Goal: Complete application form

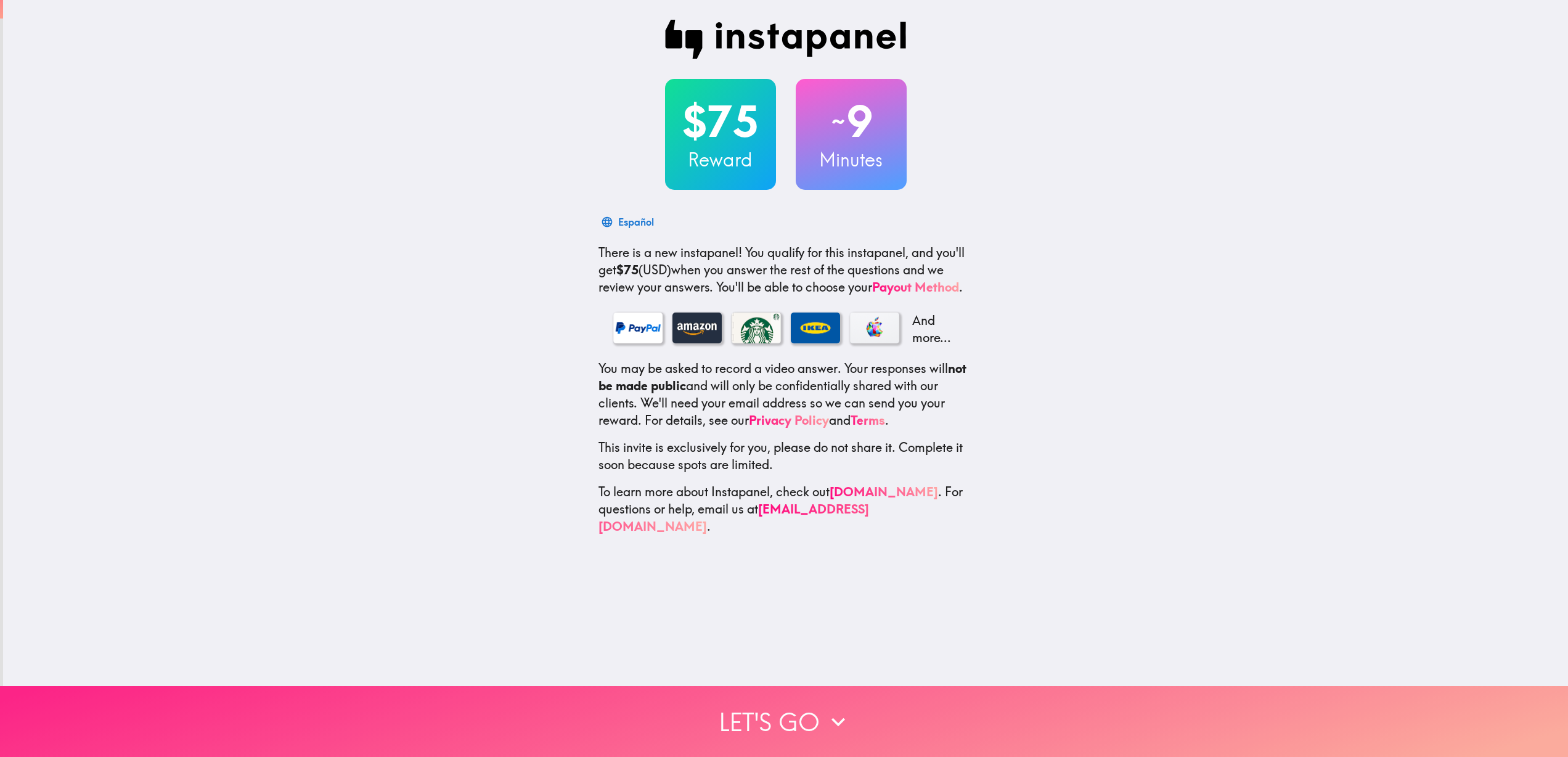
click at [790, 706] on button "Let's go" at bounding box center [784, 721] width 1568 height 70
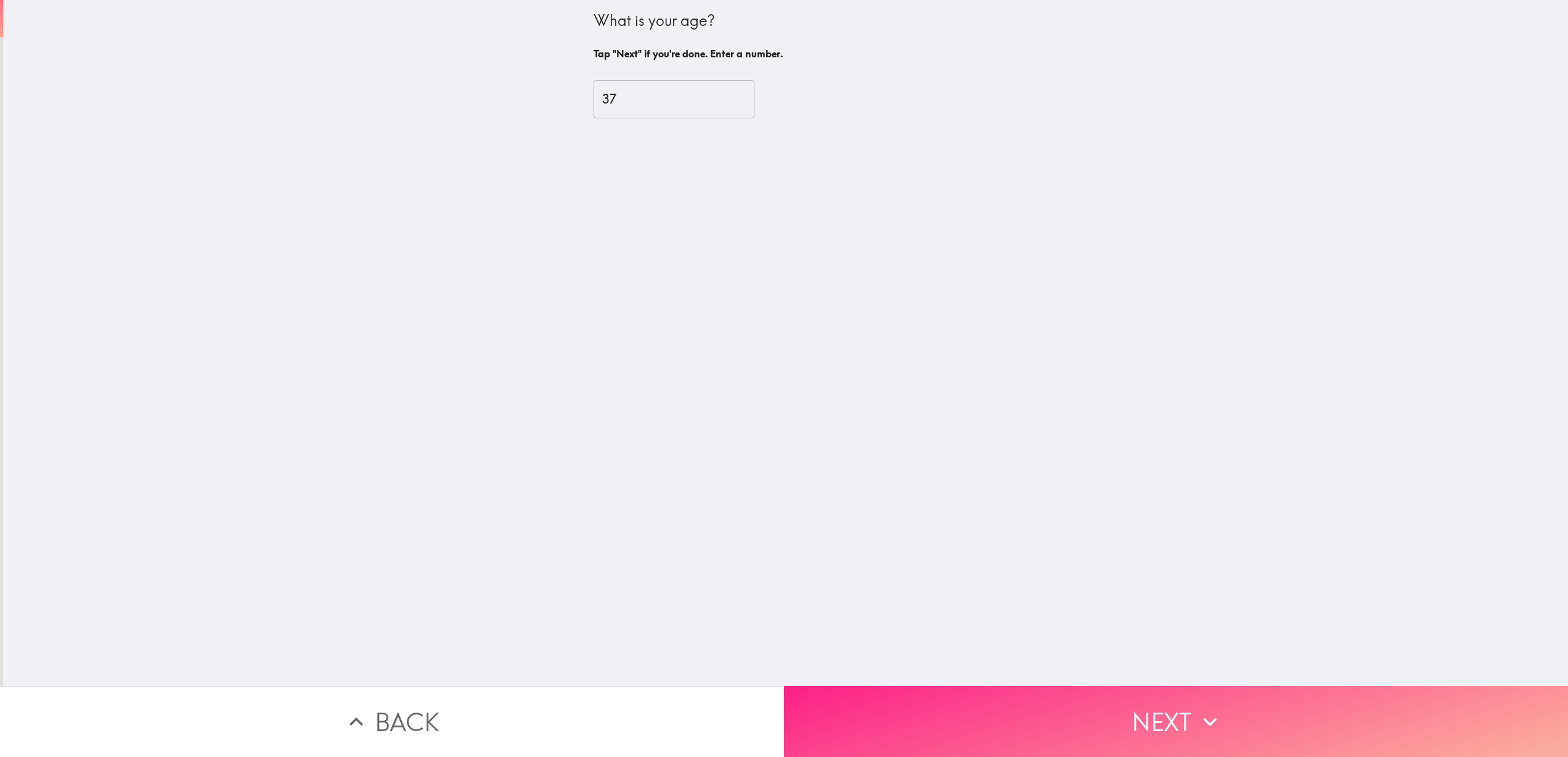
click at [867, 726] on button "Next" at bounding box center [1176, 721] width 784 height 70
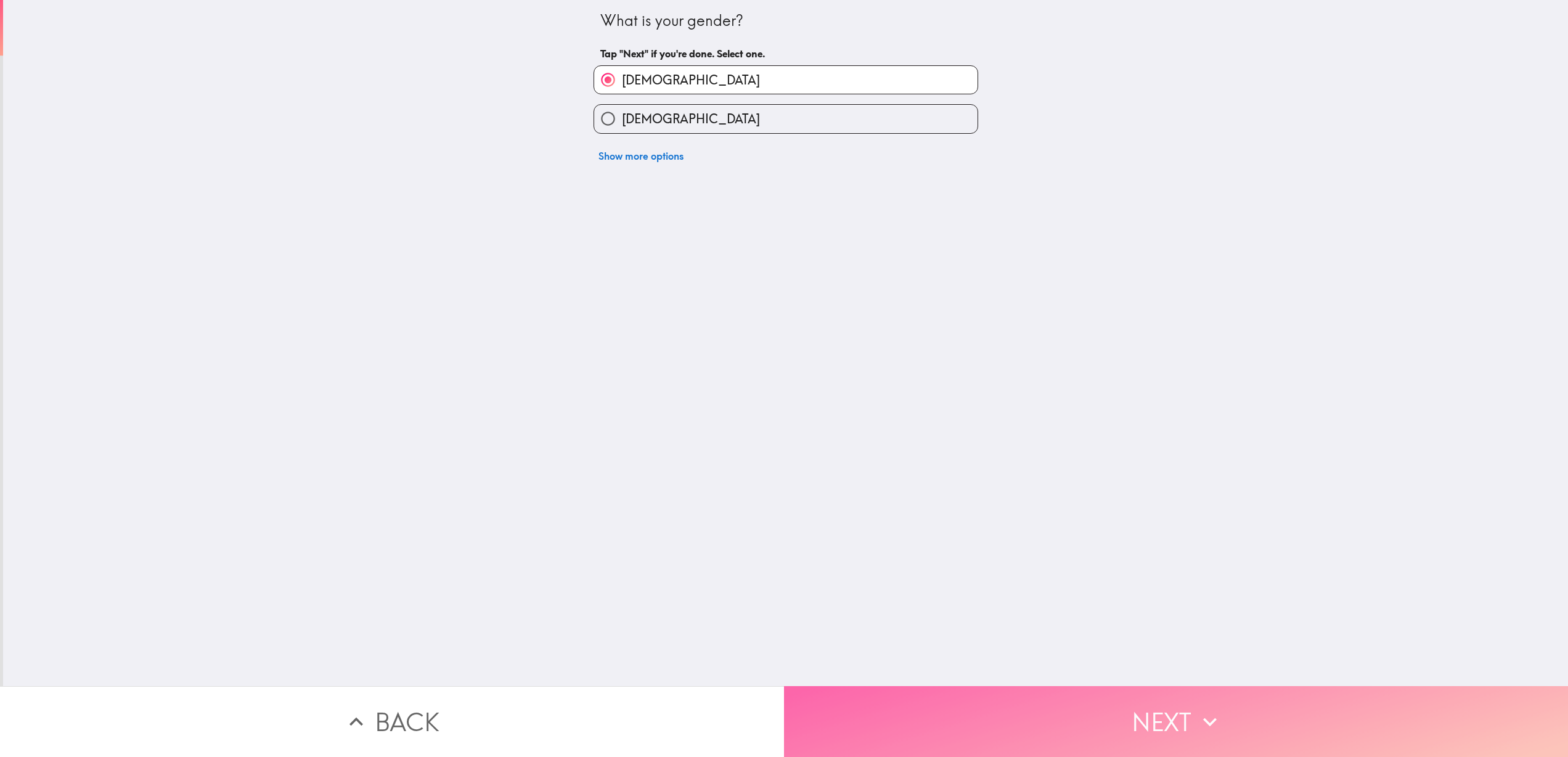
click at [887, 733] on button "Next" at bounding box center [1176, 721] width 784 height 70
click at [885, 729] on button "Next" at bounding box center [1176, 721] width 784 height 70
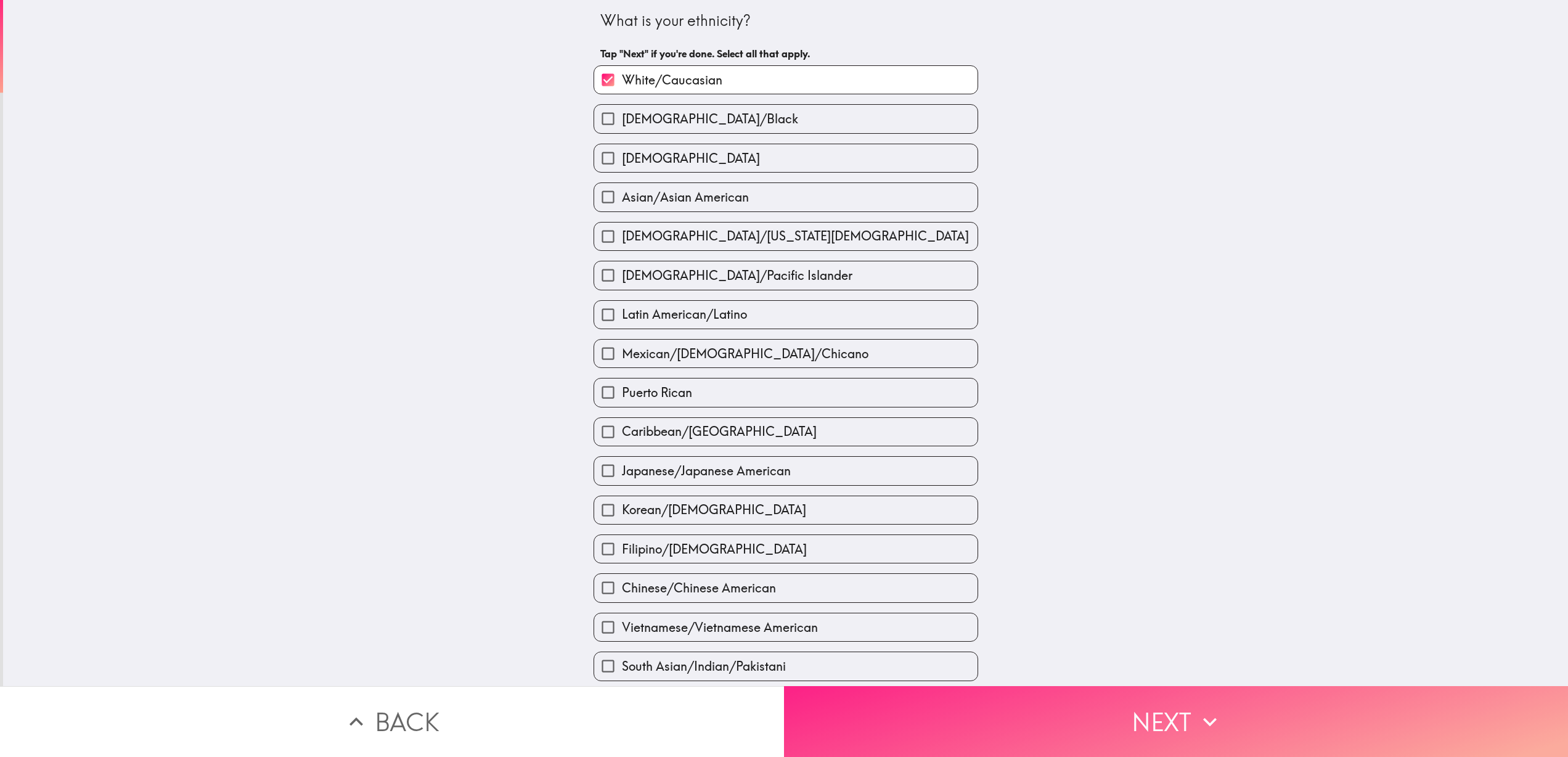
click at [885, 729] on button "Next" at bounding box center [1176, 721] width 784 height 70
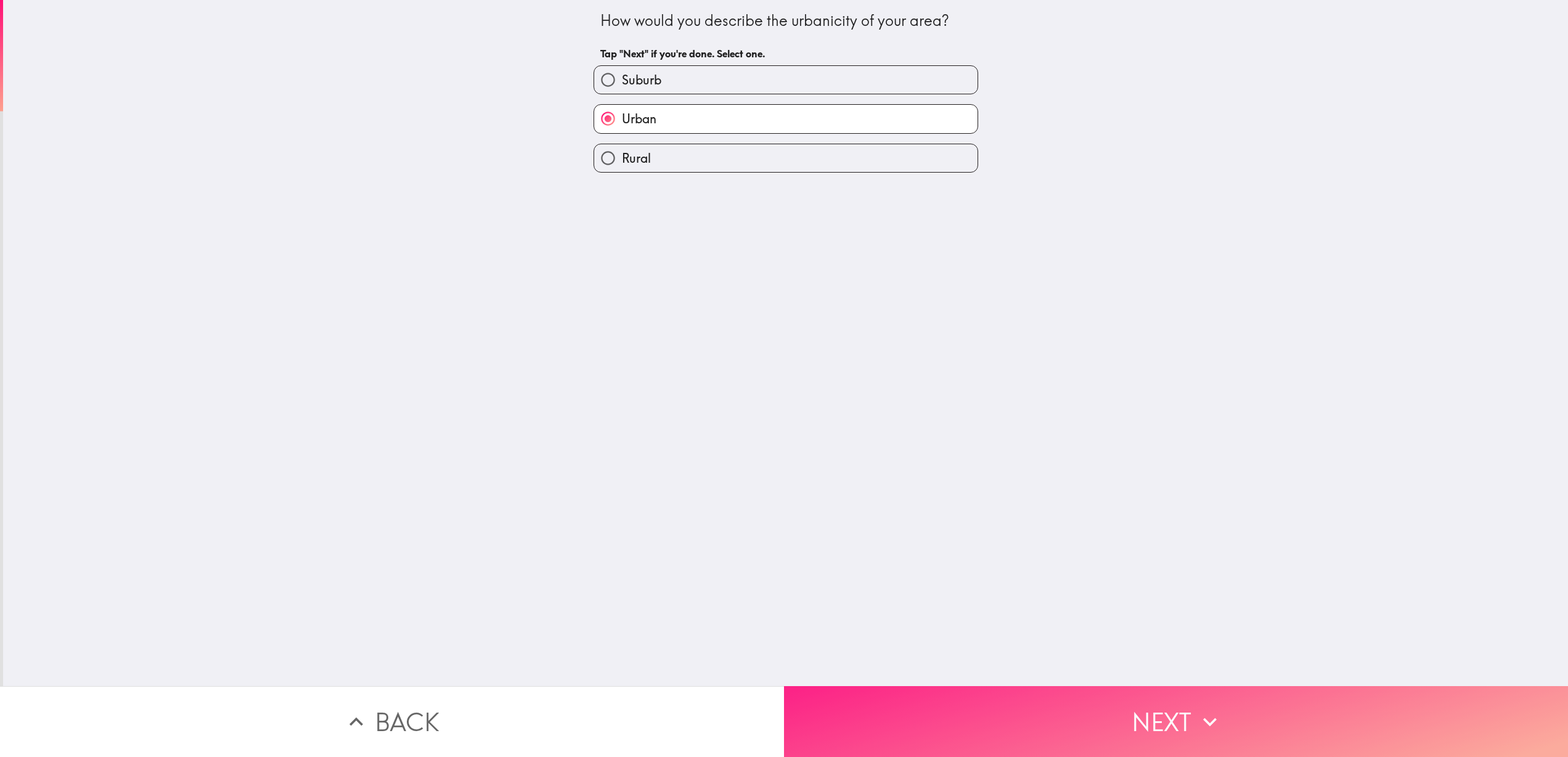
click at [885, 729] on button "Next" at bounding box center [1176, 721] width 784 height 70
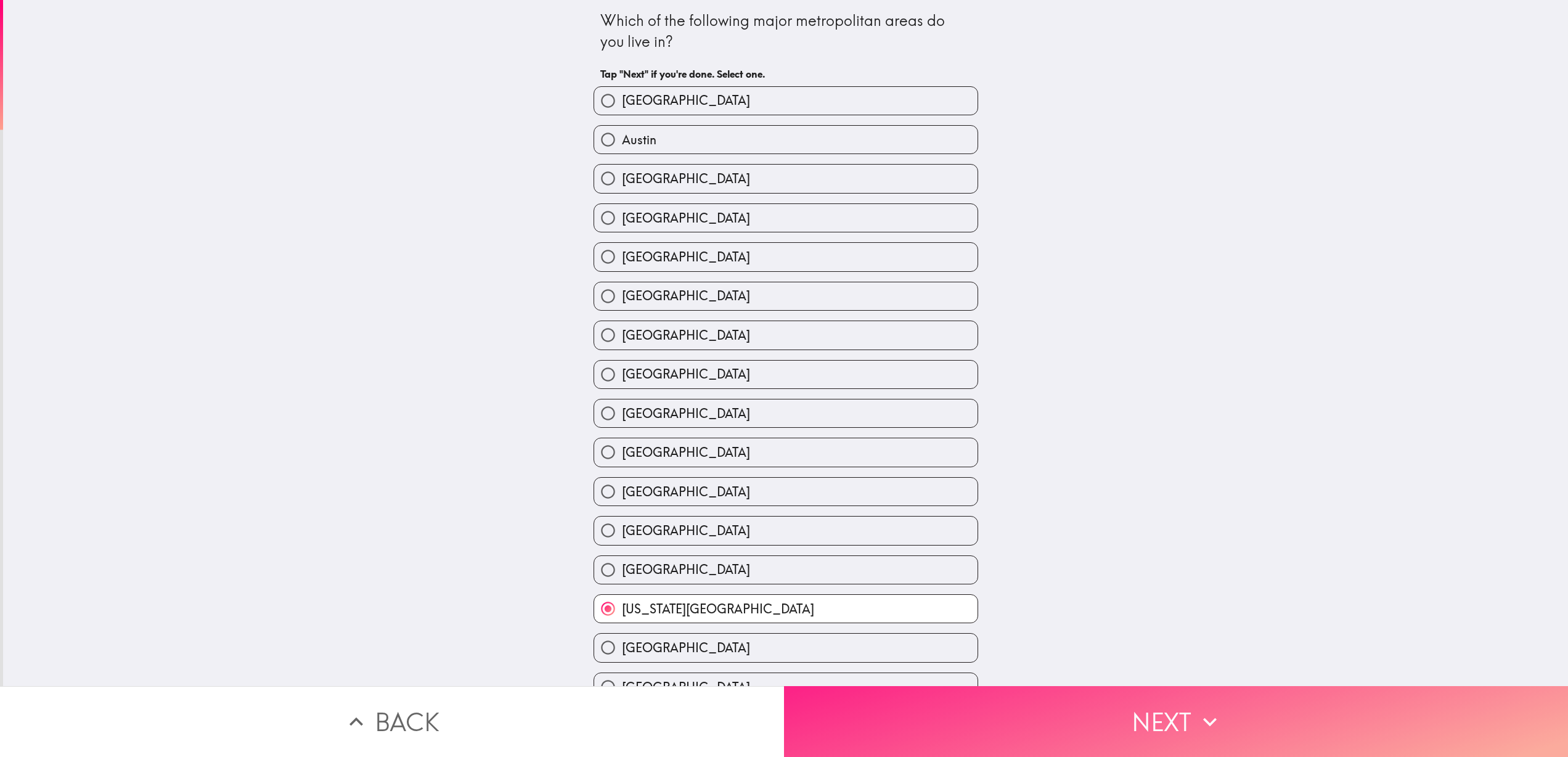
click at [885, 729] on button "Next" at bounding box center [1176, 721] width 784 height 70
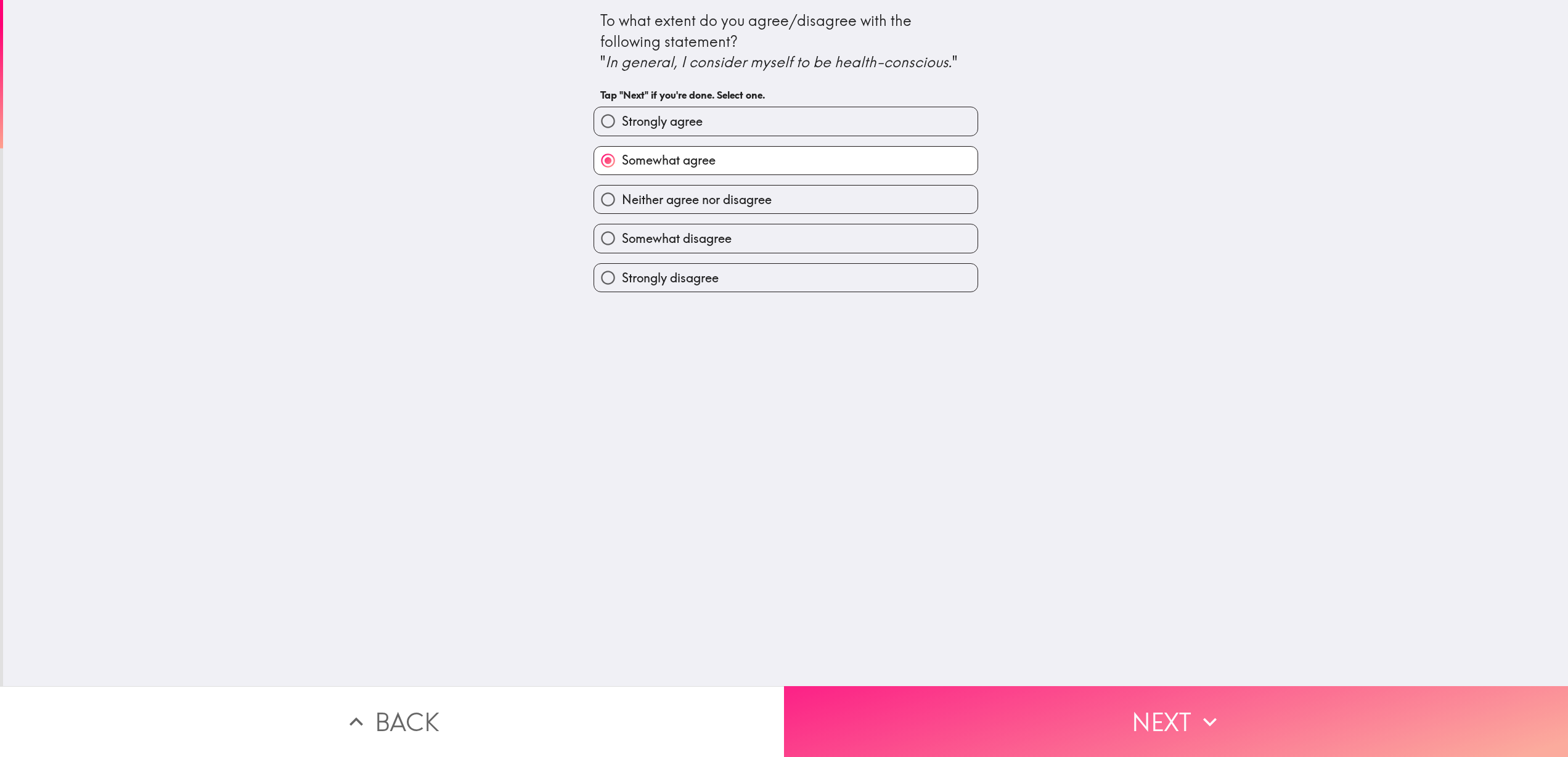
click at [885, 729] on button "Next" at bounding box center [1176, 721] width 784 height 70
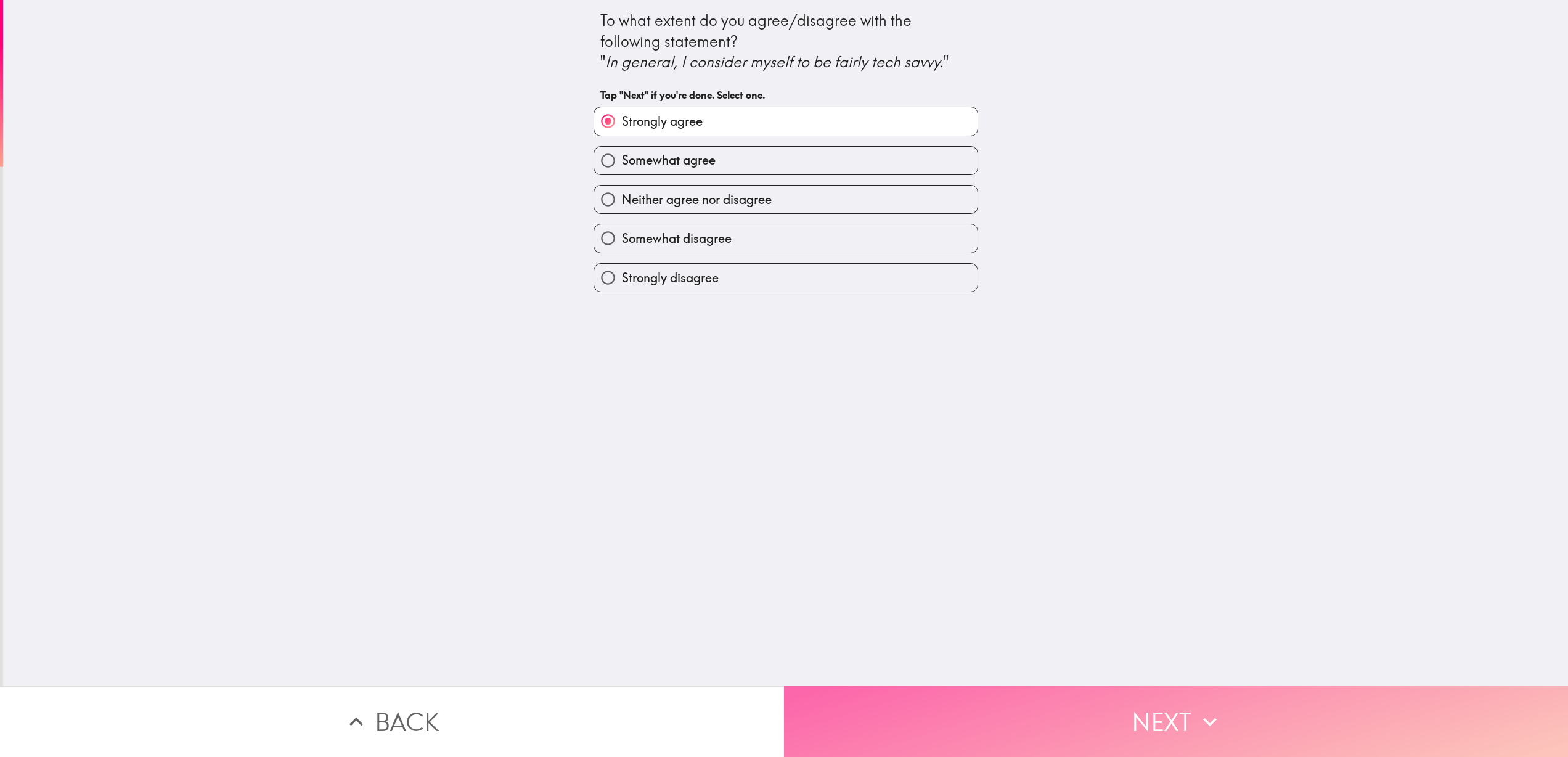
click at [885, 729] on button "Next" at bounding box center [1176, 721] width 784 height 70
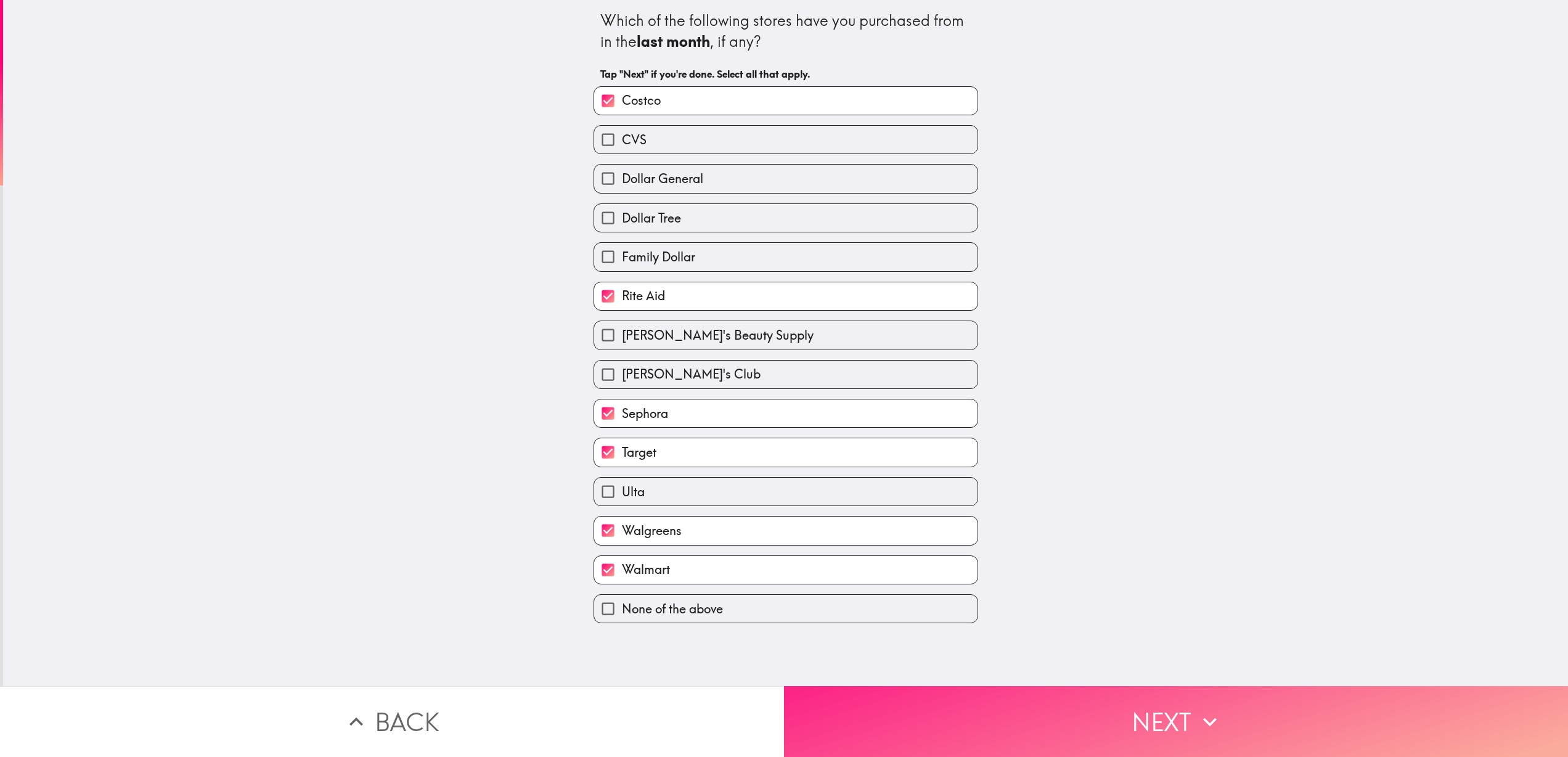
click at [885, 729] on button "Next" at bounding box center [1176, 721] width 784 height 70
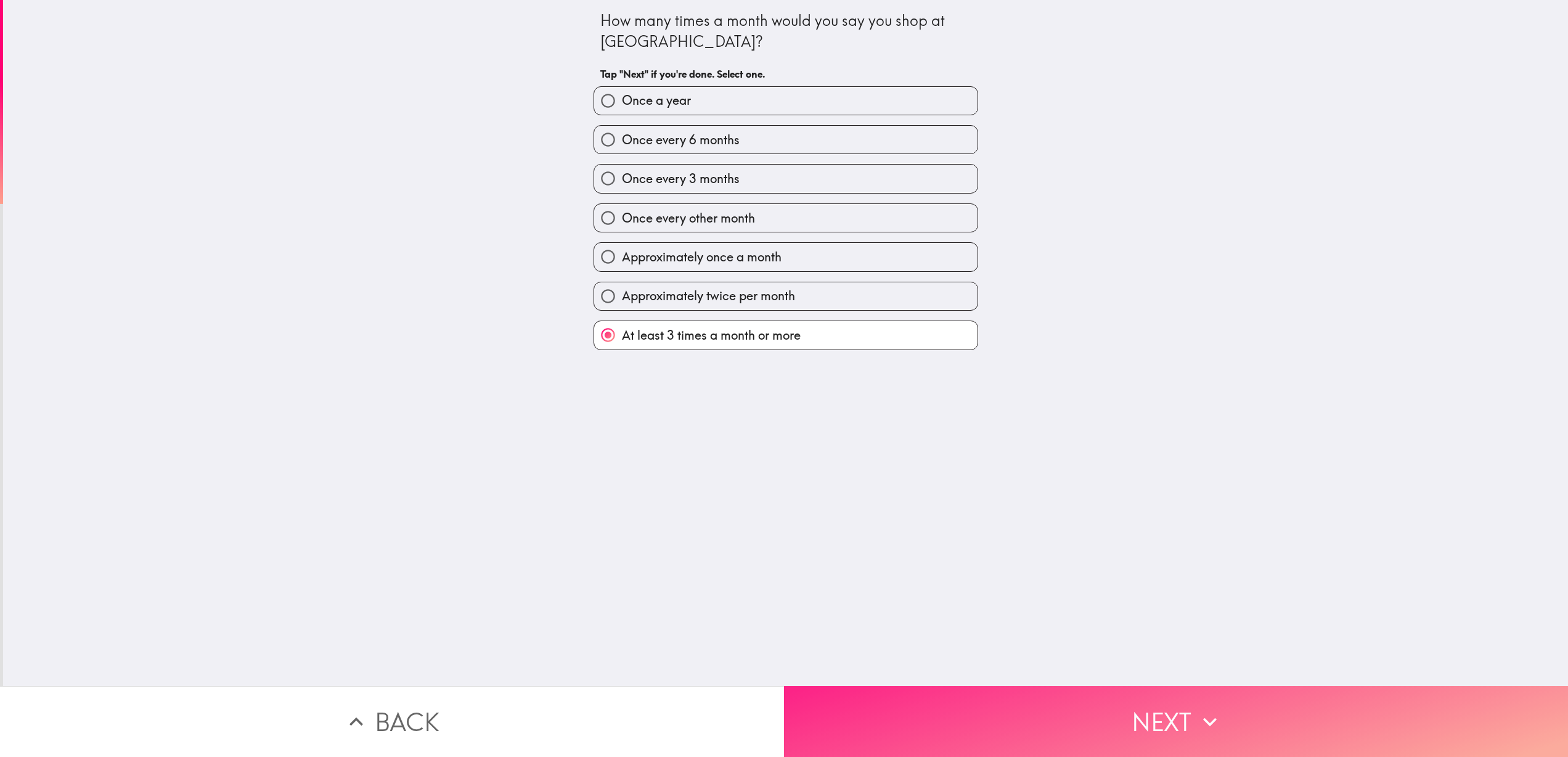
click at [885, 729] on button "Next" at bounding box center [1176, 721] width 784 height 70
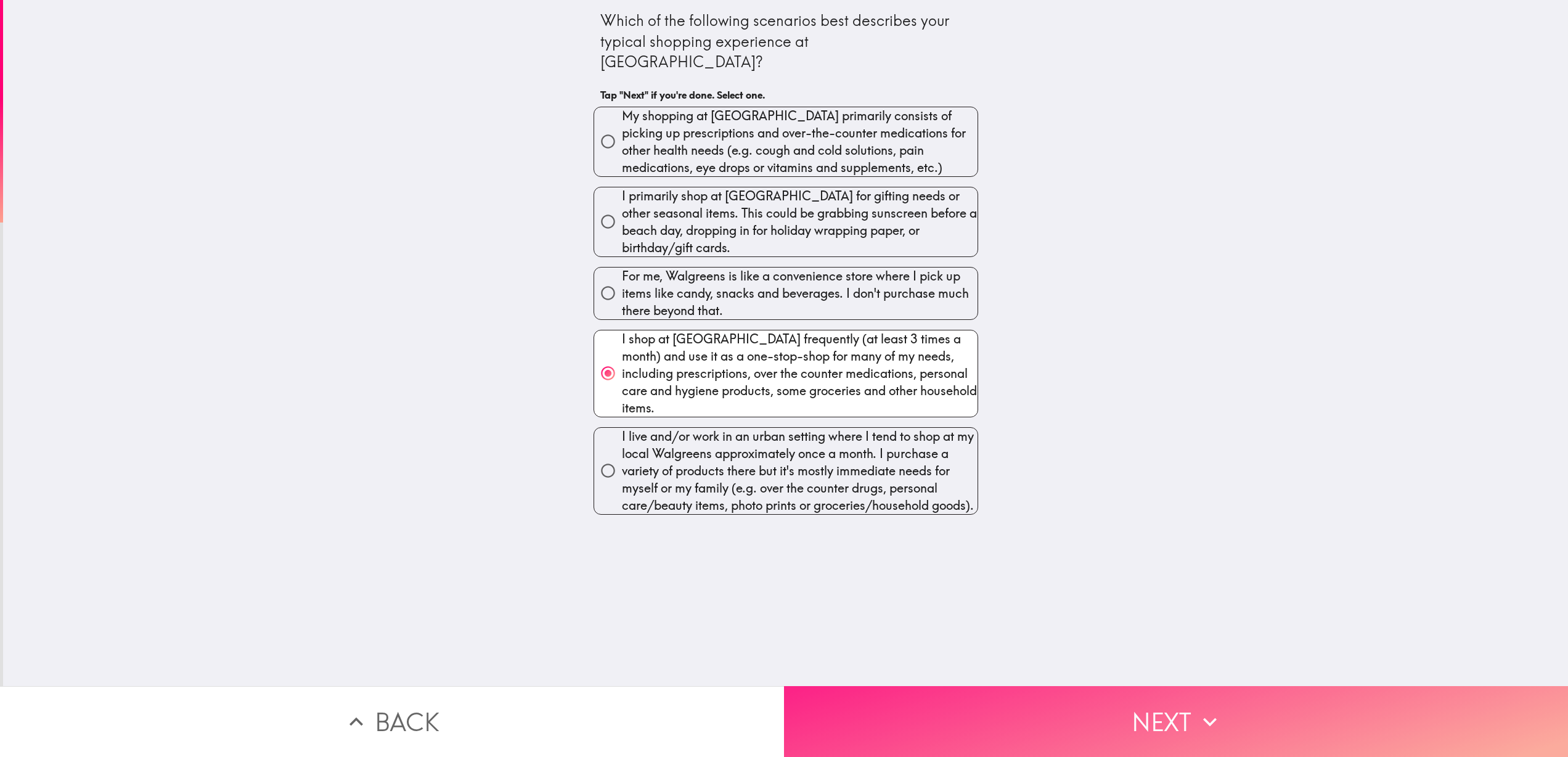
click at [885, 729] on button "Next" at bounding box center [1176, 721] width 784 height 70
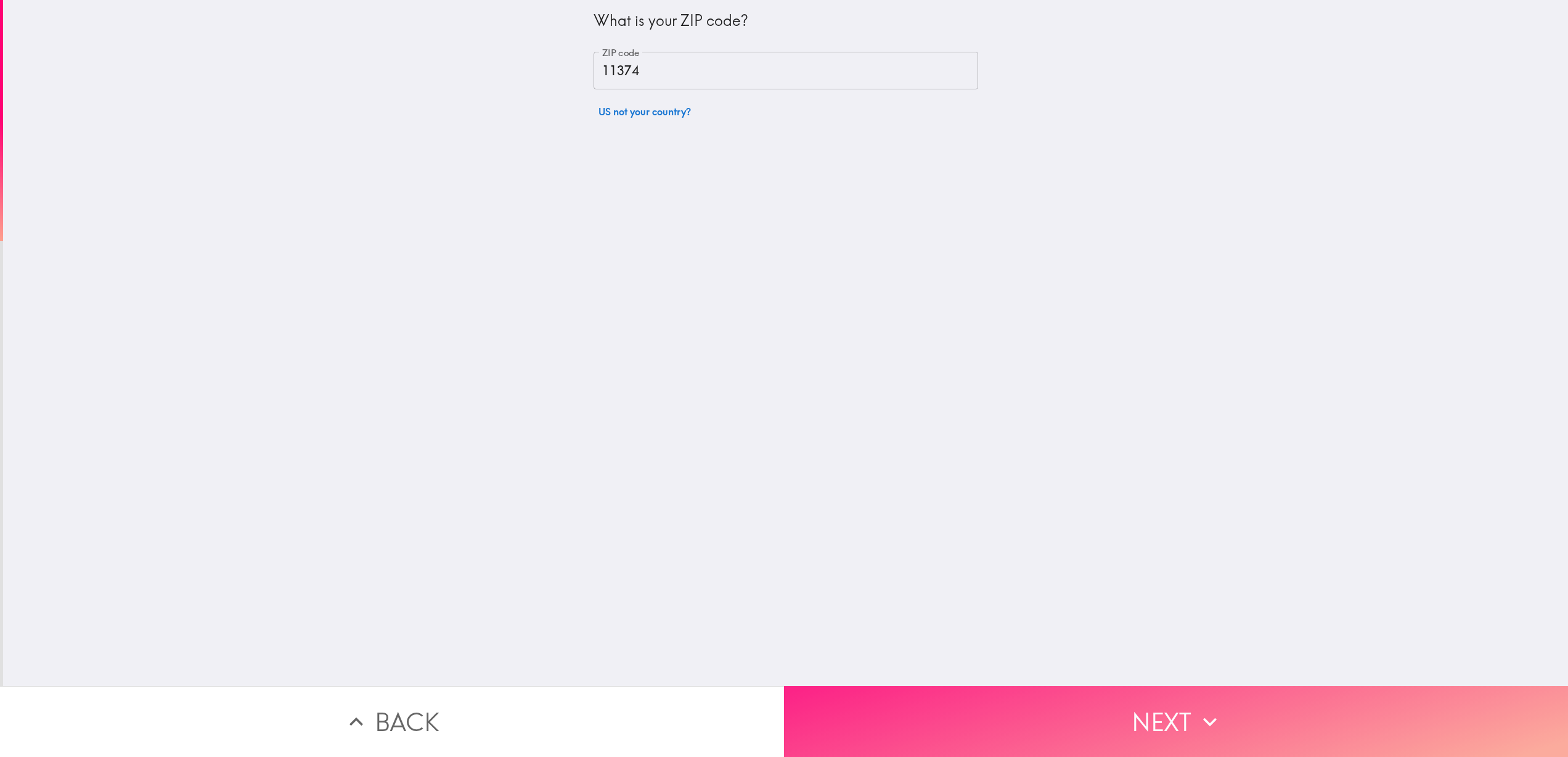
click at [885, 729] on button "Next" at bounding box center [1176, 721] width 784 height 70
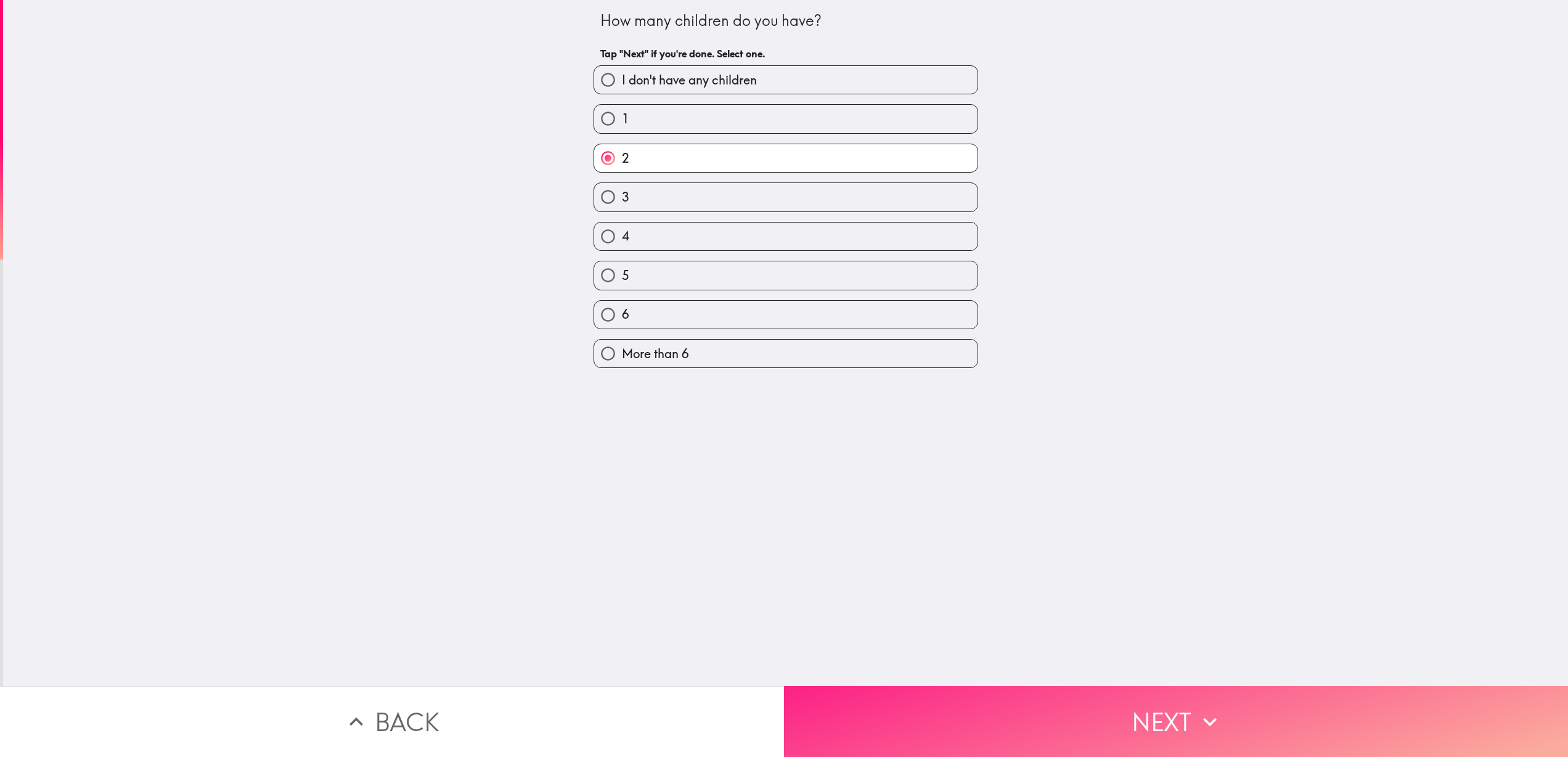
click at [885, 729] on button "Next" at bounding box center [1176, 721] width 784 height 70
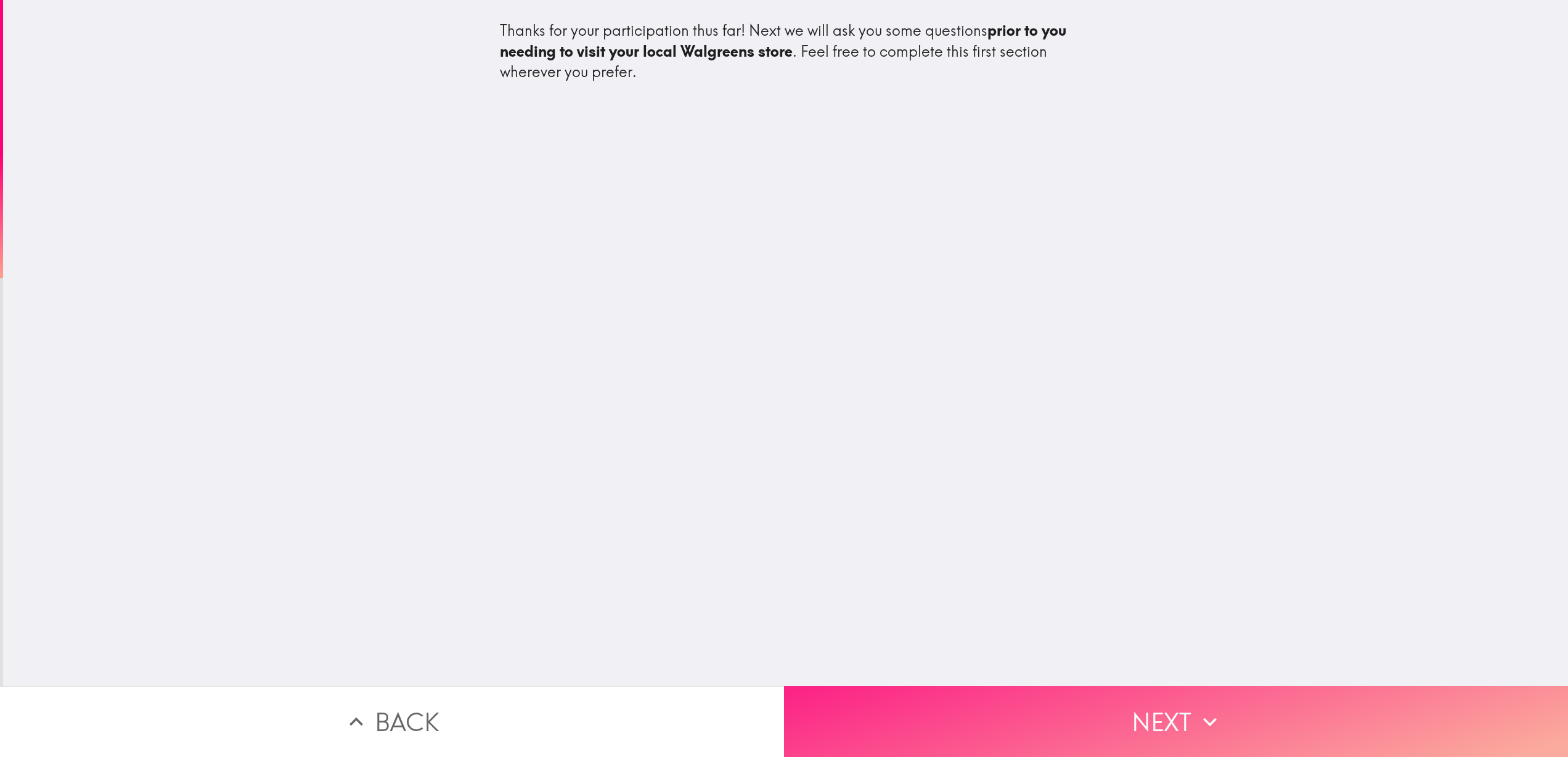
click at [885, 729] on button "Next" at bounding box center [1176, 721] width 784 height 70
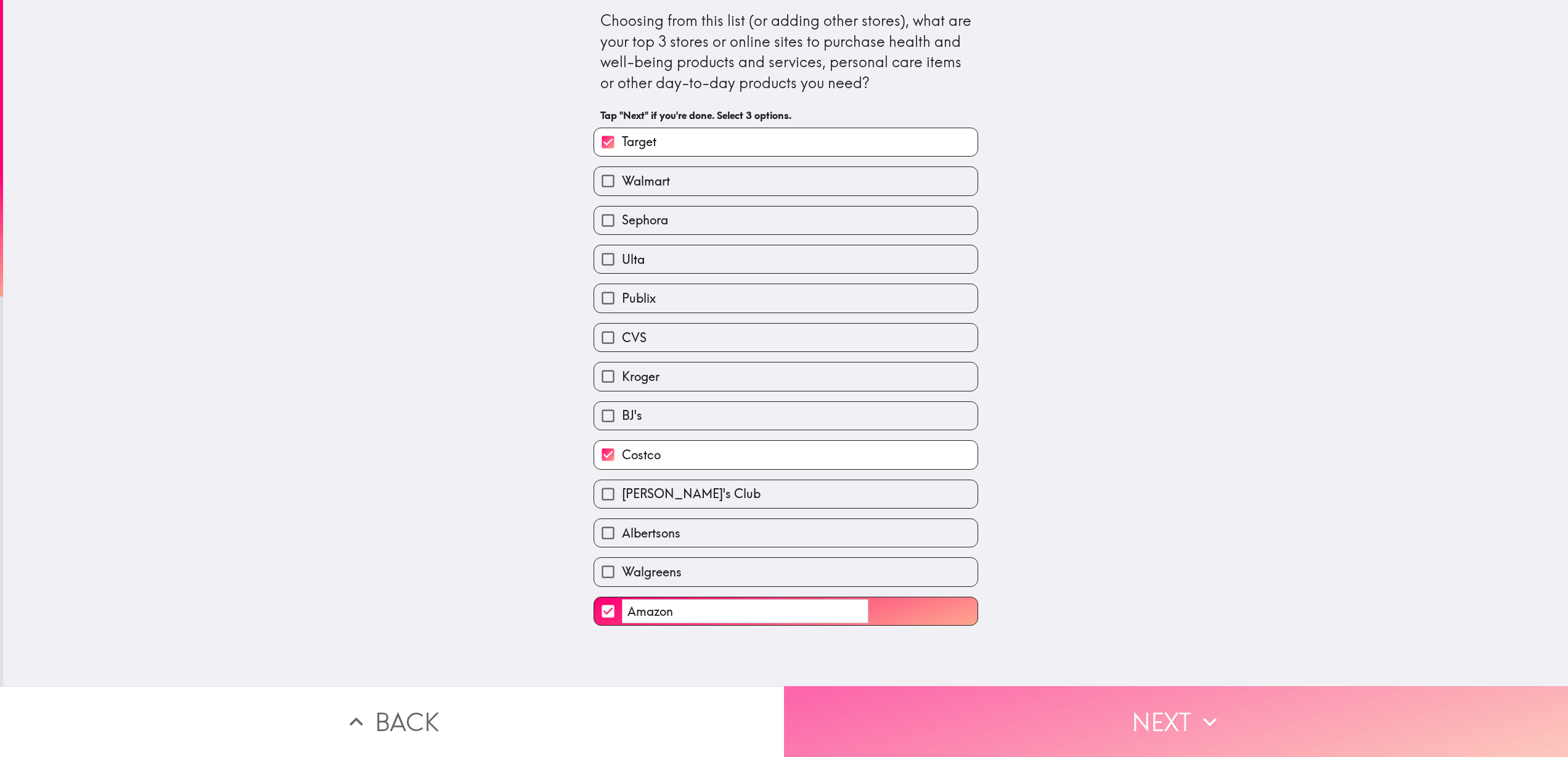
click at [885, 729] on button "Next" at bounding box center [1176, 721] width 784 height 70
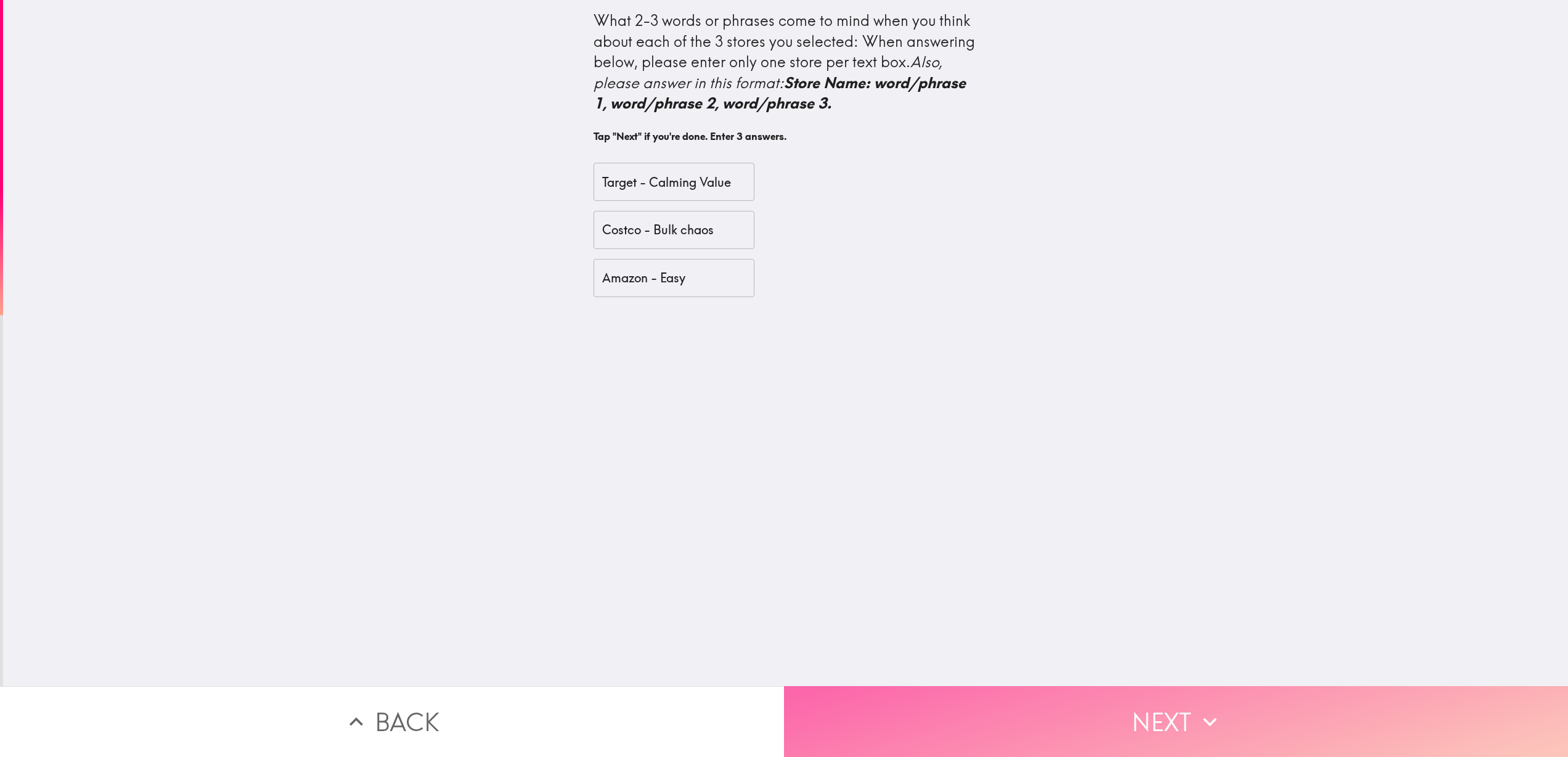
click at [885, 729] on button "Next" at bounding box center [1176, 721] width 784 height 70
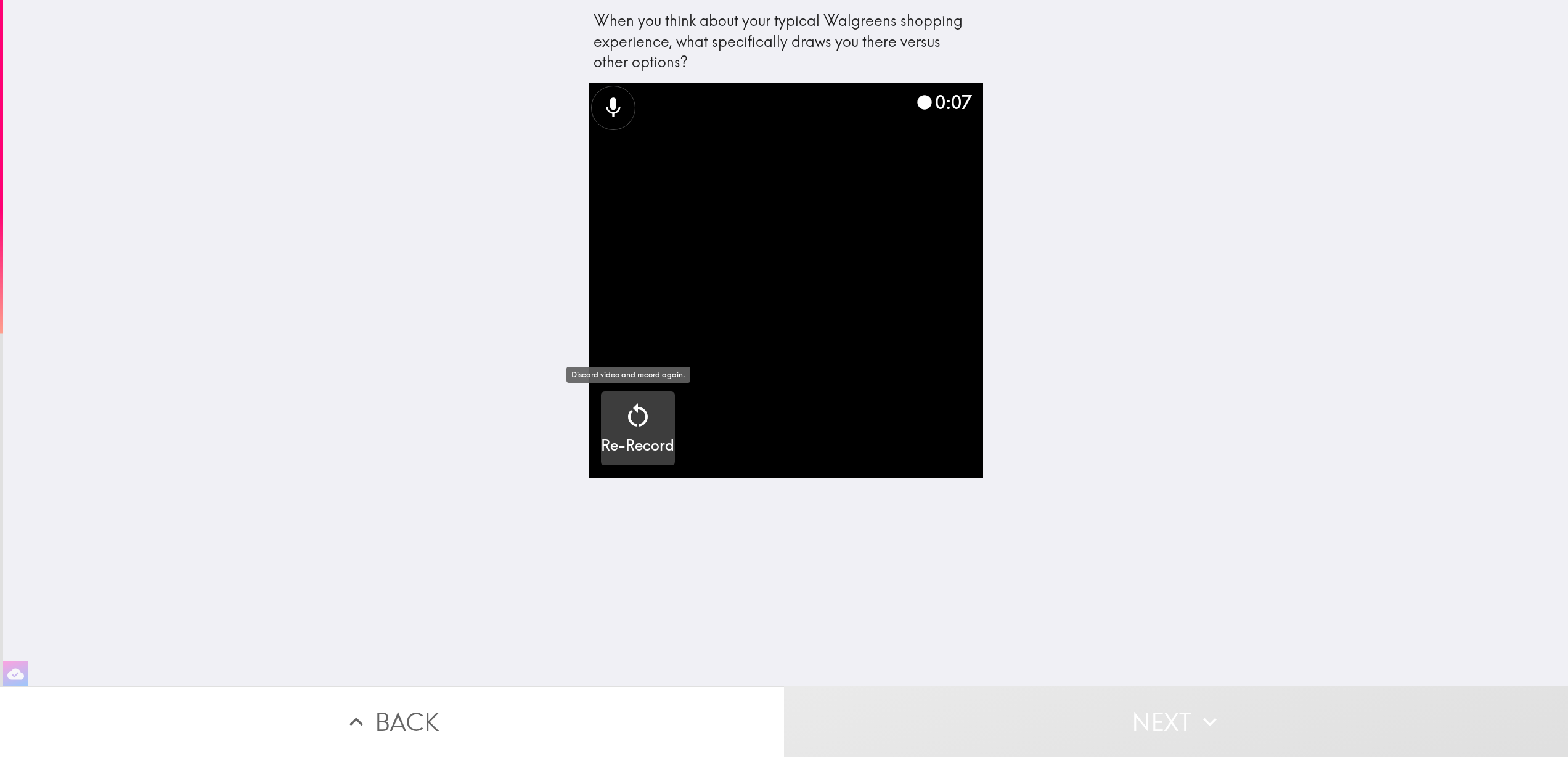
click at [623, 401] on icon "button" at bounding box center [638, 415] width 30 height 30
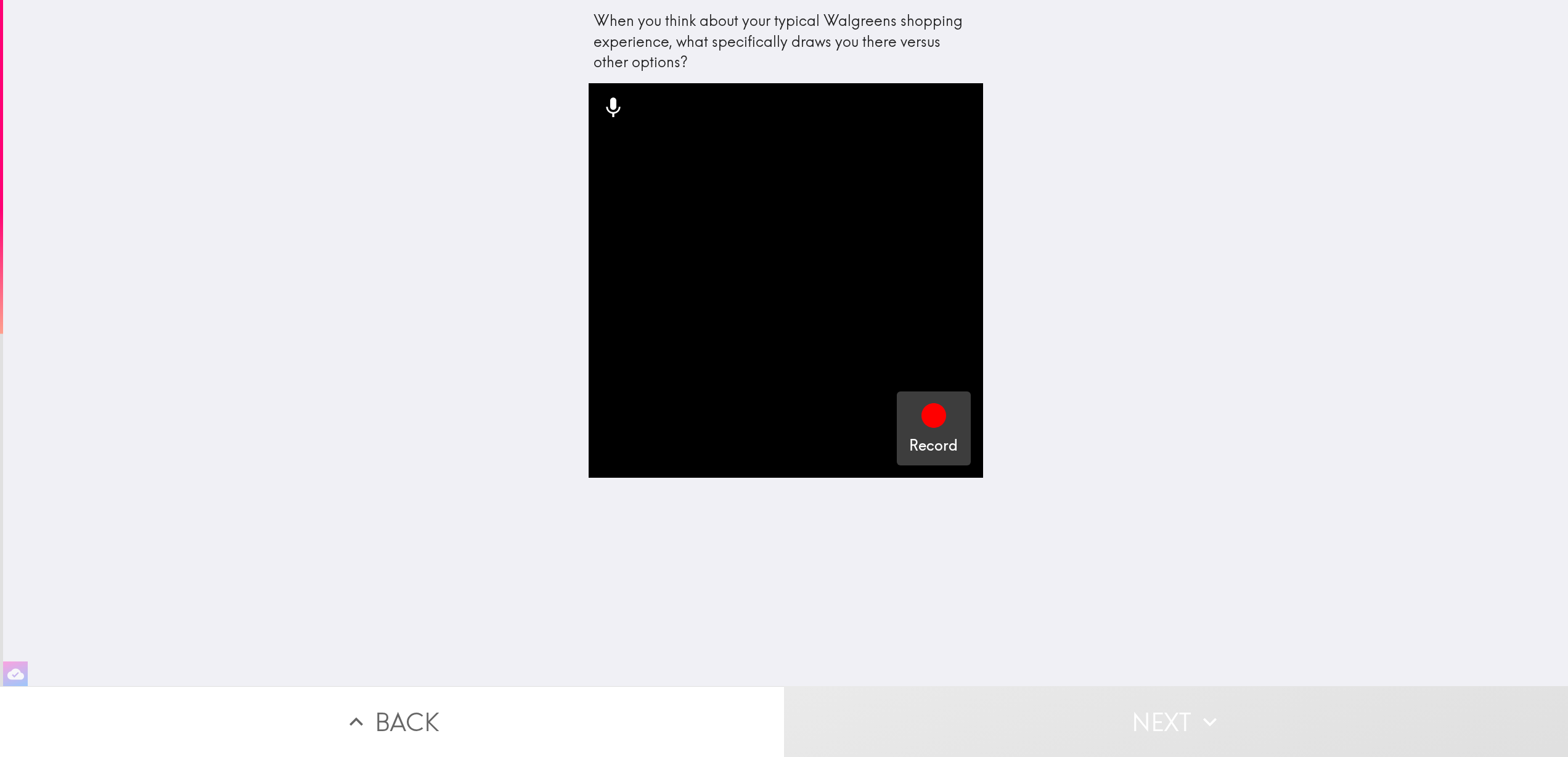
click at [921, 415] on icon "button" at bounding box center [933, 415] width 25 height 25
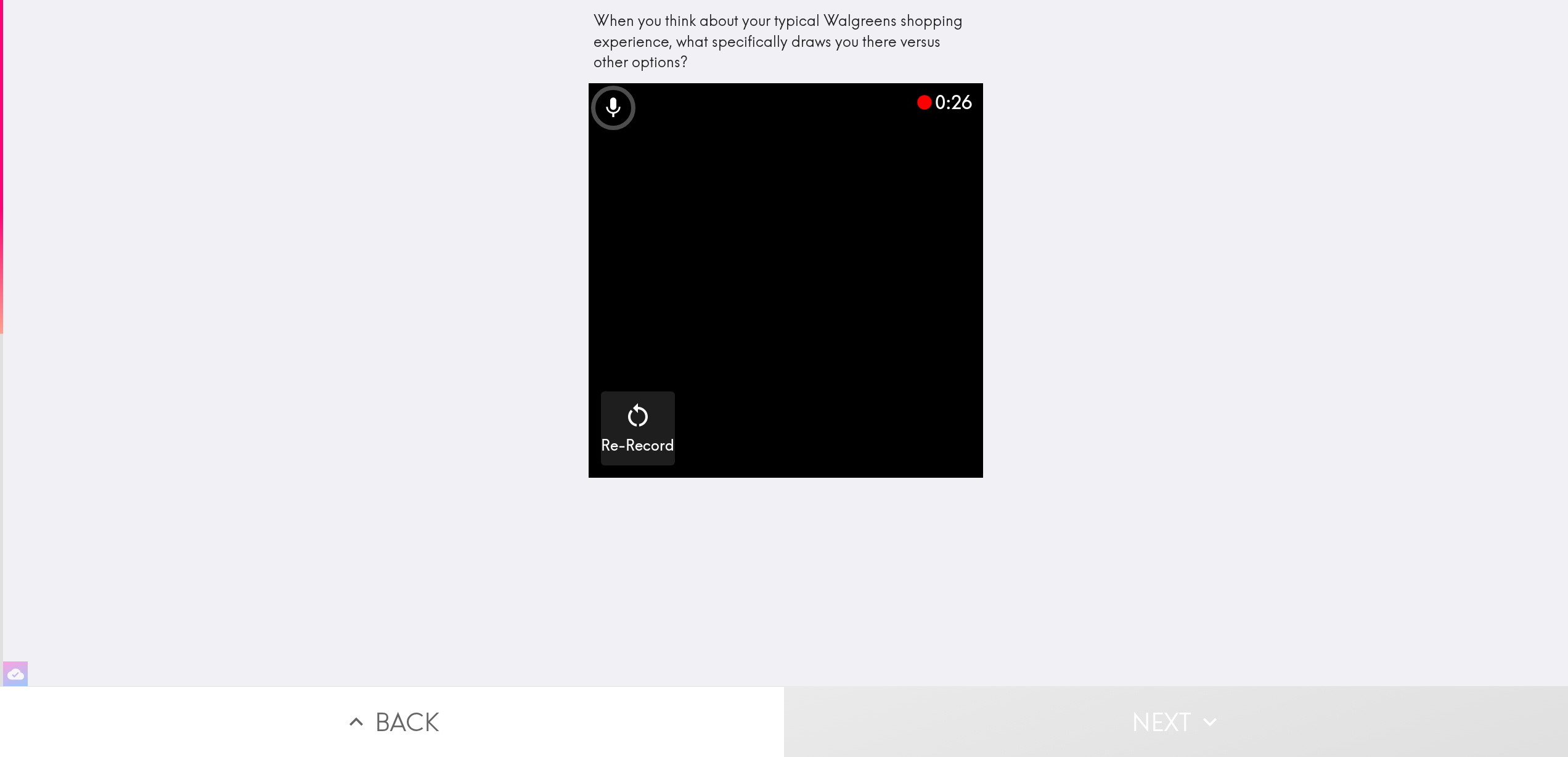
click at [917, 415] on video "button" at bounding box center [786, 281] width 395 height 395
click at [790, 251] on video "button" at bounding box center [786, 281] width 395 height 395
click at [934, 104] on div "0:30" at bounding box center [943, 102] width 56 height 26
click at [606, 100] on icon at bounding box center [613, 107] width 14 height 19
click at [12, 668] on icon "button" at bounding box center [16, 674] width 17 height 11
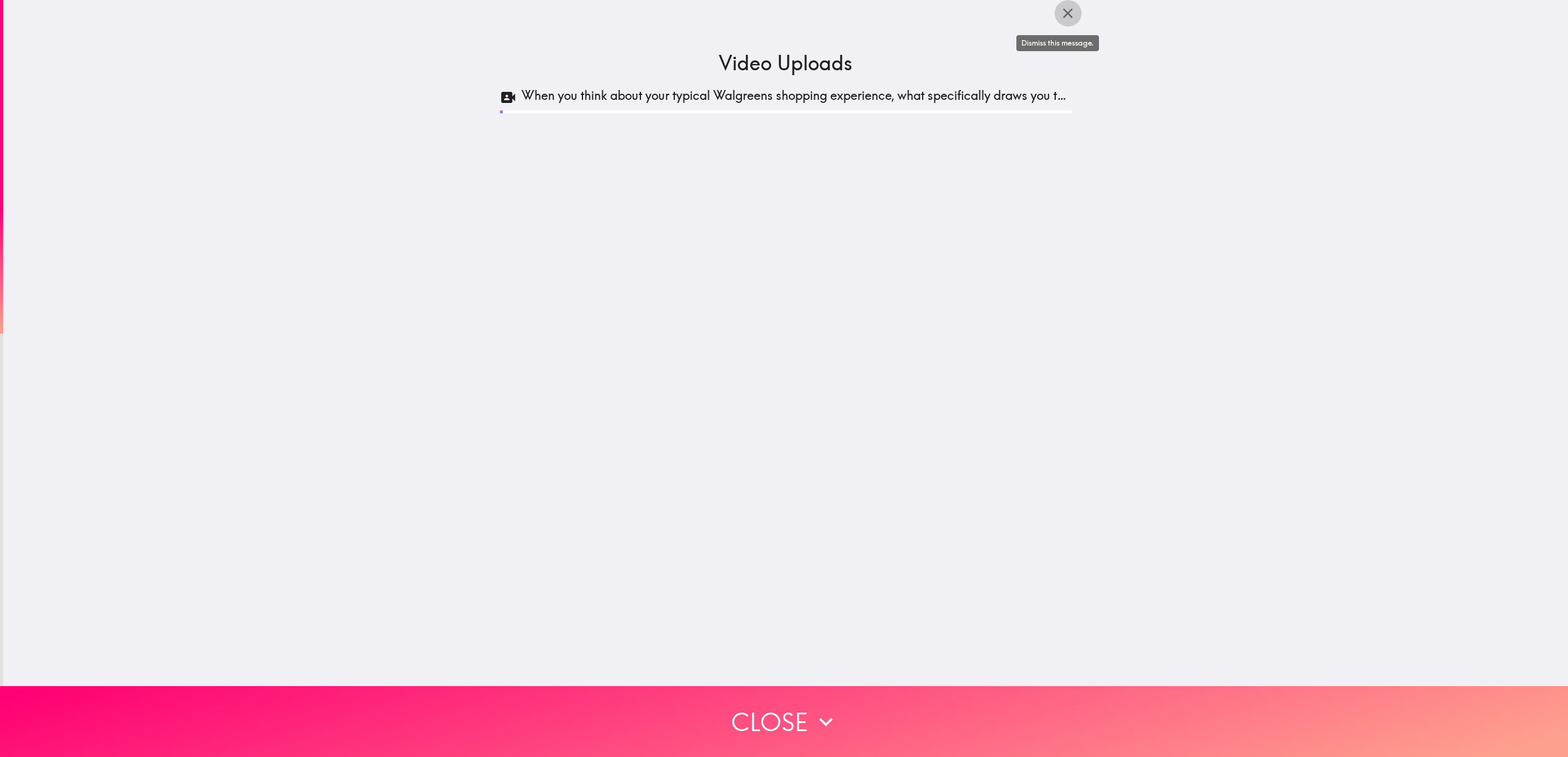
click at [1063, 12] on icon "button" at bounding box center [1068, 13] width 10 height 10
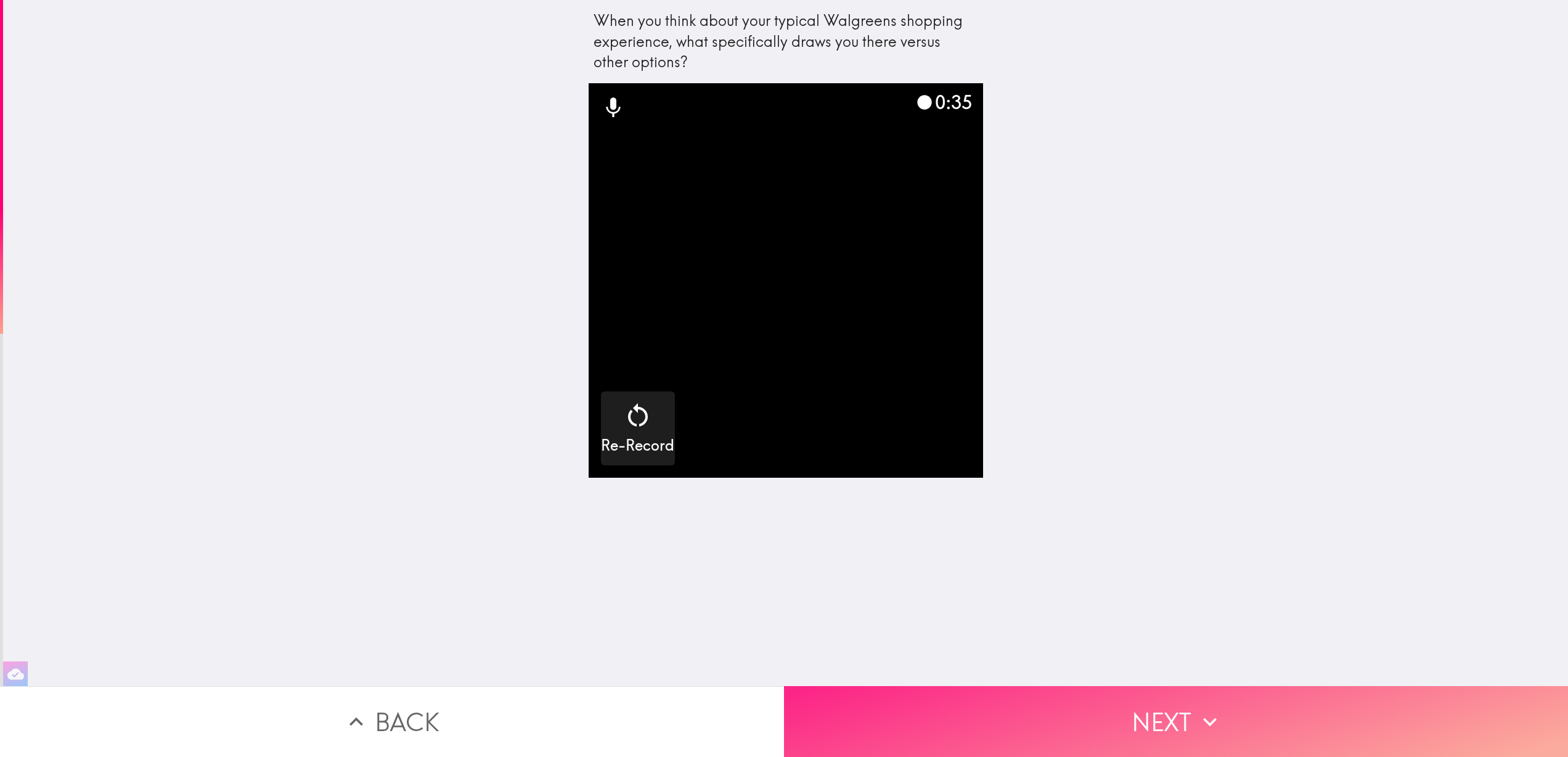
click at [1050, 703] on button "Next" at bounding box center [1176, 721] width 784 height 70
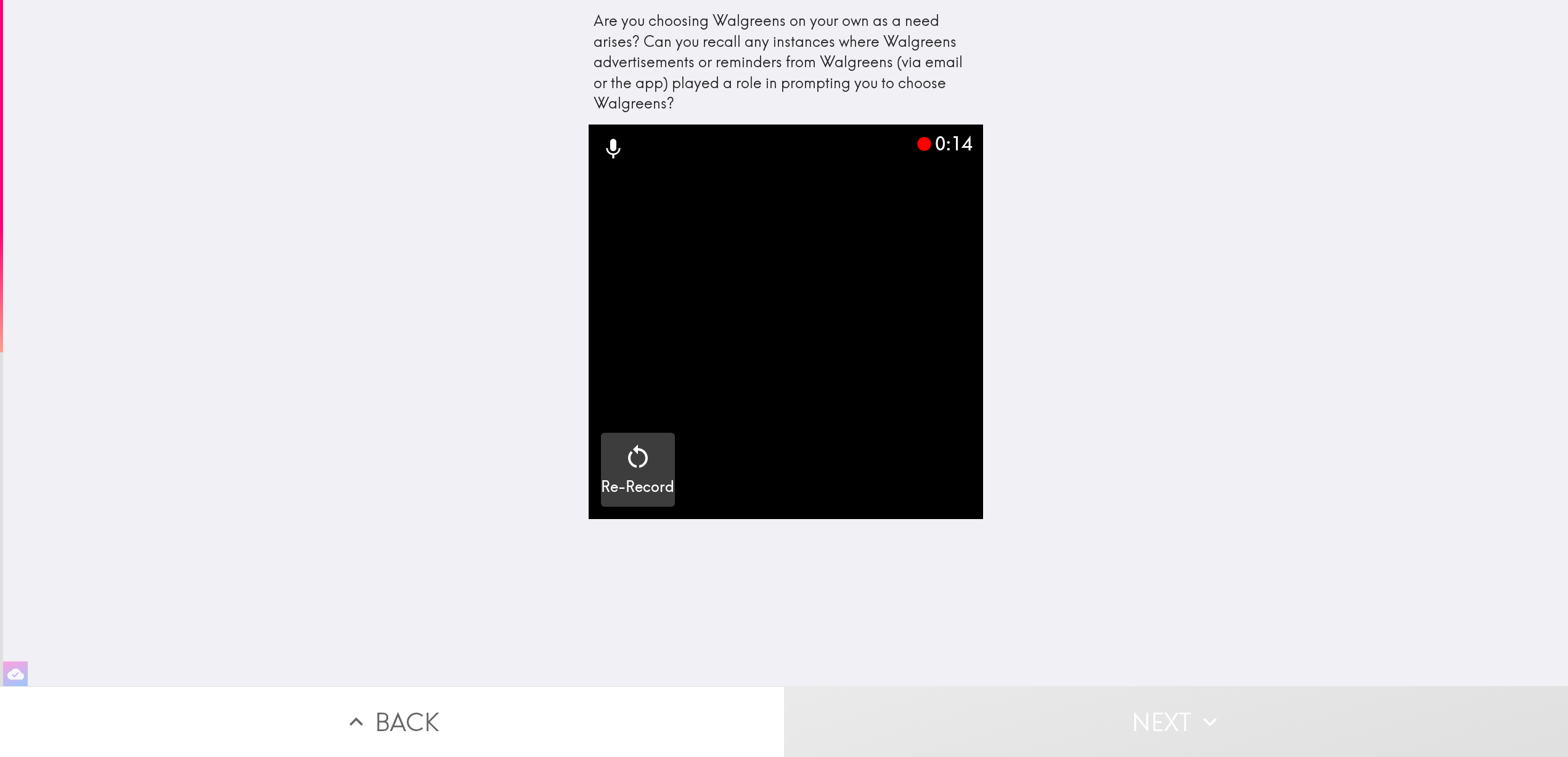
click at [608, 485] on h5 "Re-Record" at bounding box center [637, 486] width 73 height 21
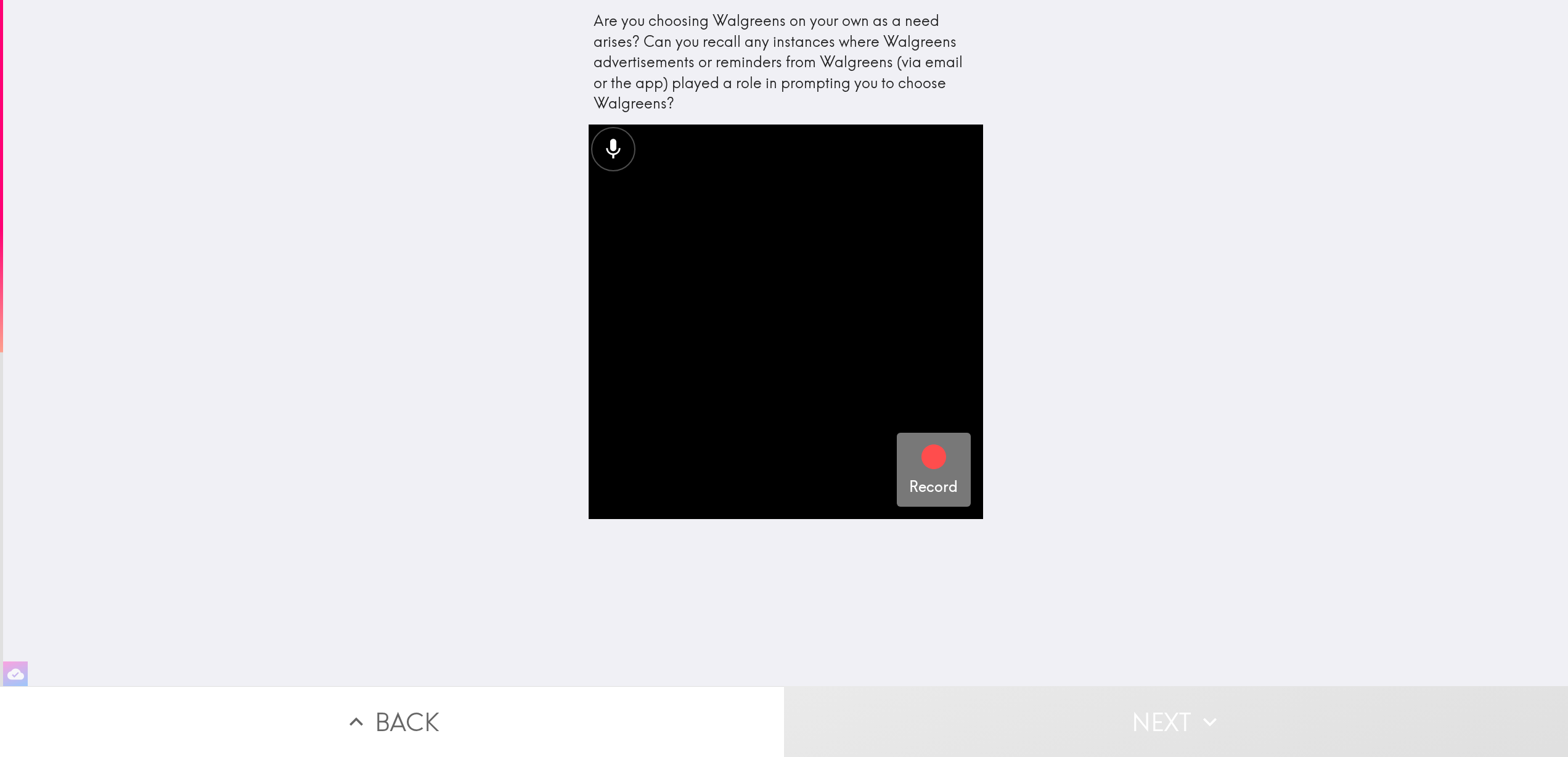
click at [919, 477] on h5 "Record" at bounding box center [933, 486] width 49 height 21
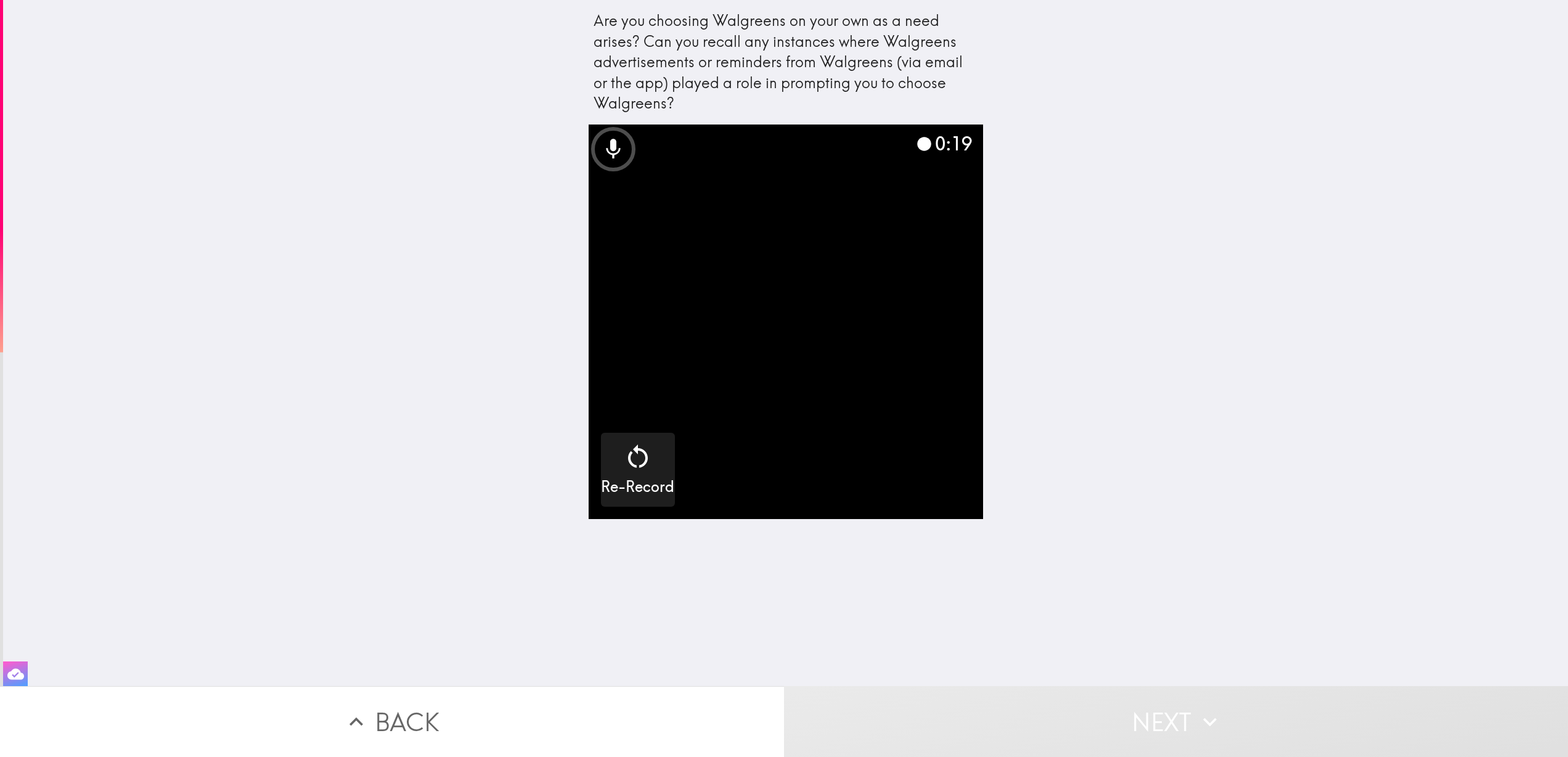
click at [10, 668] on icon "button" at bounding box center [16, 674] width 17 height 11
